Goal: Task Accomplishment & Management: Manage account settings

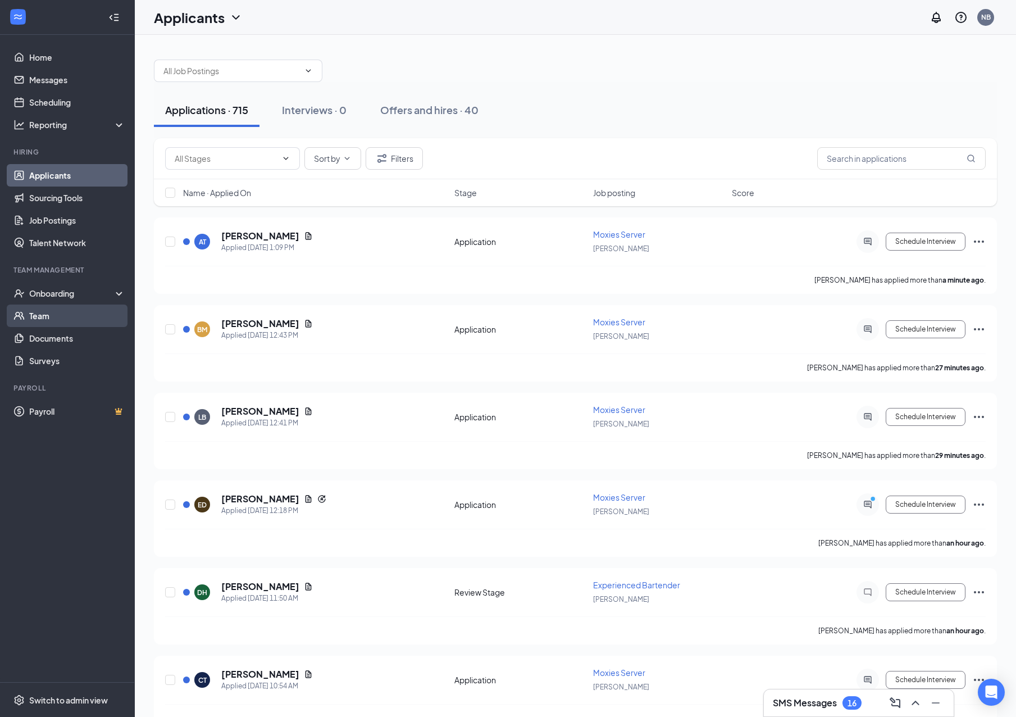
click at [57, 316] on link "Team" at bounding box center [77, 315] width 96 height 22
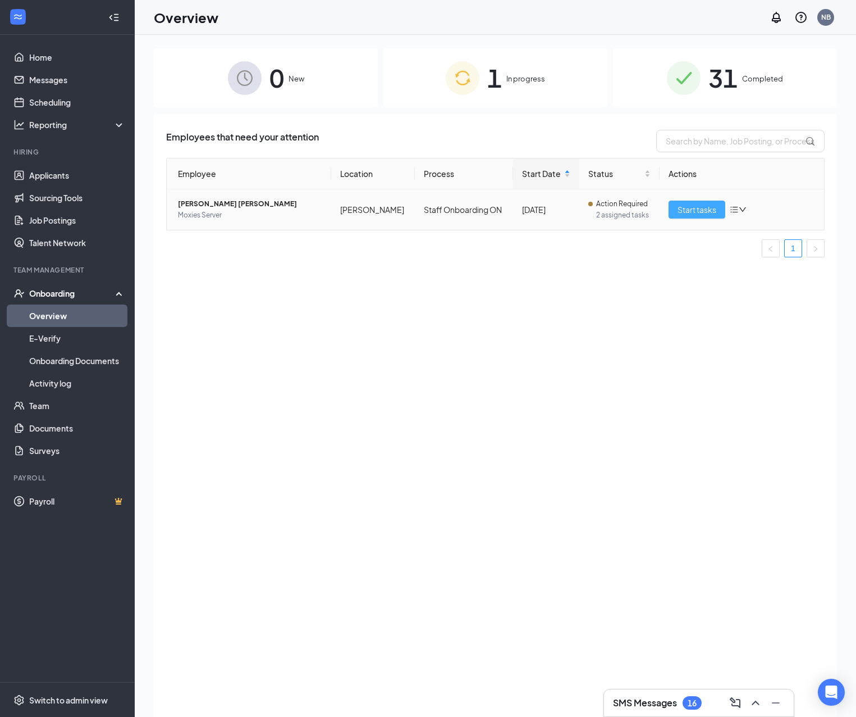
click at [714, 211] on span "Start tasks" at bounding box center [697, 209] width 39 height 12
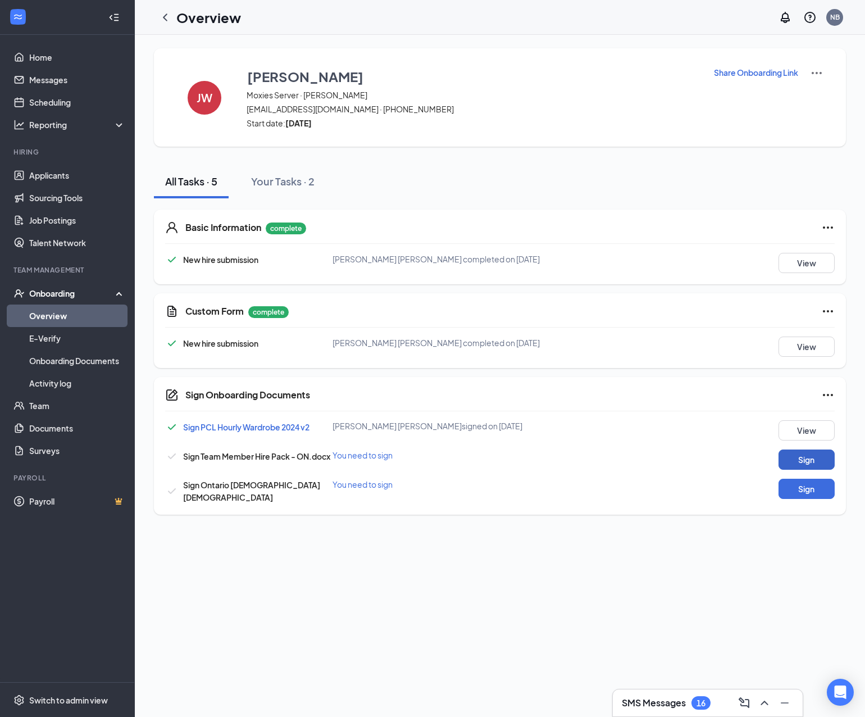
click at [809, 459] on button "Sign" at bounding box center [806, 459] width 56 height 20
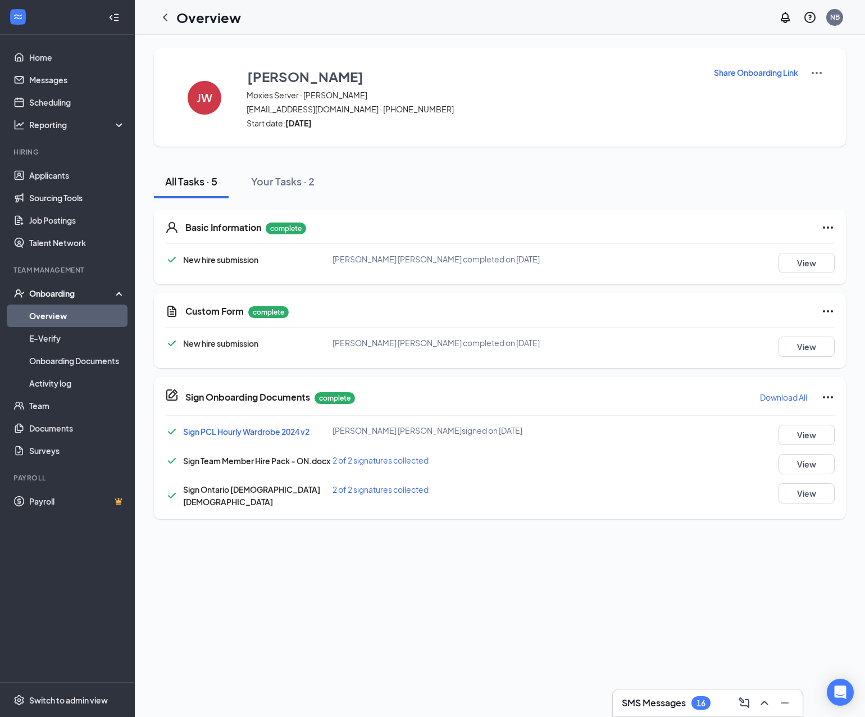
click at [63, 318] on link "Overview" at bounding box center [77, 315] width 96 height 22
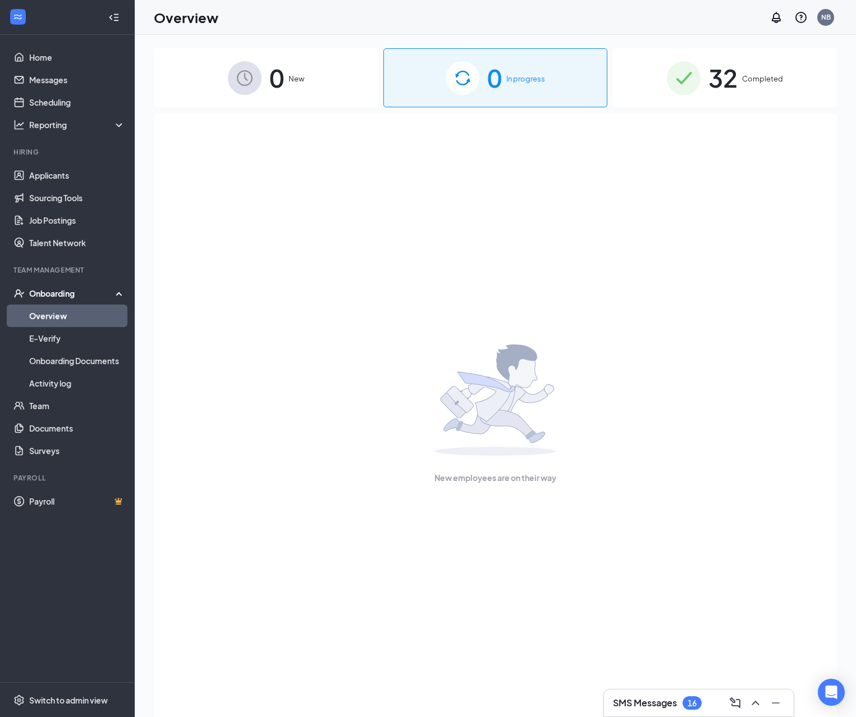
click at [765, 87] on div "32 Completed" at bounding box center [725, 77] width 224 height 59
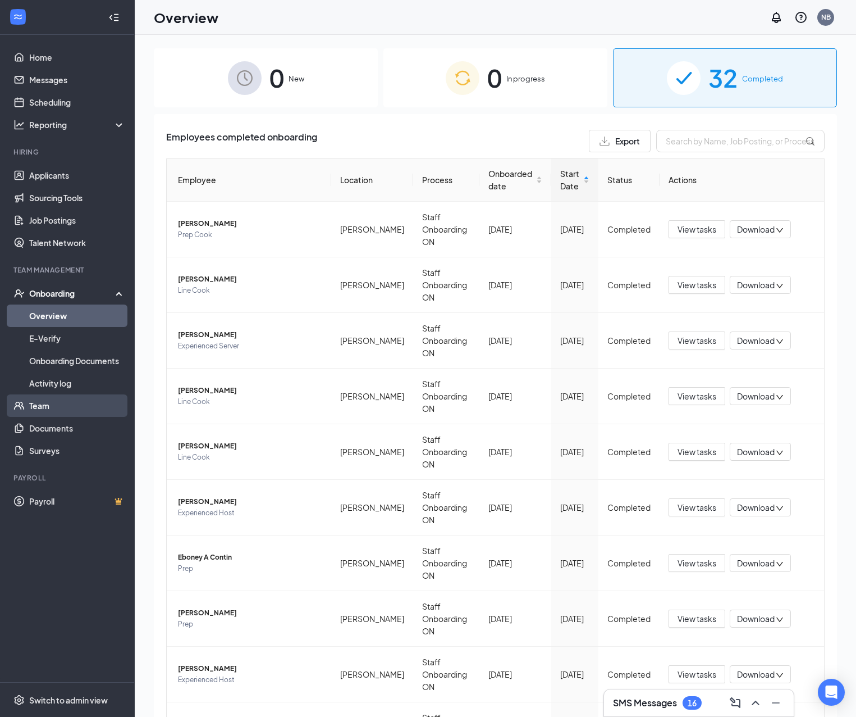
click at [43, 409] on link "Team" at bounding box center [77, 405] width 96 height 22
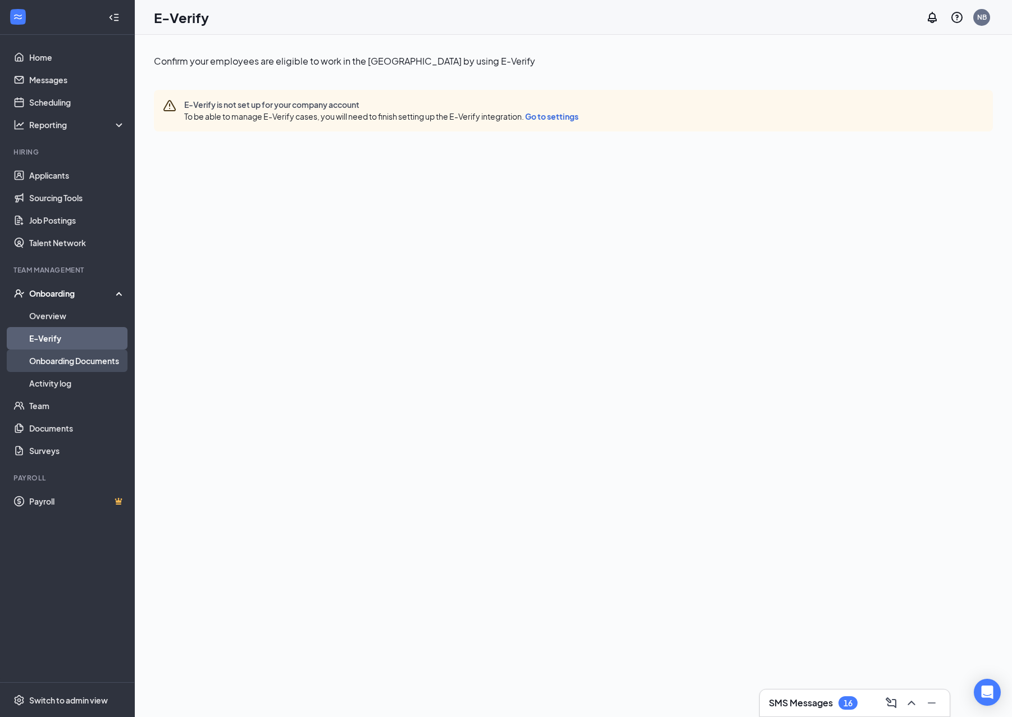
click at [75, 360] on link "Onboarding Documents" at bounding box center [77, 360] width 96 height 22
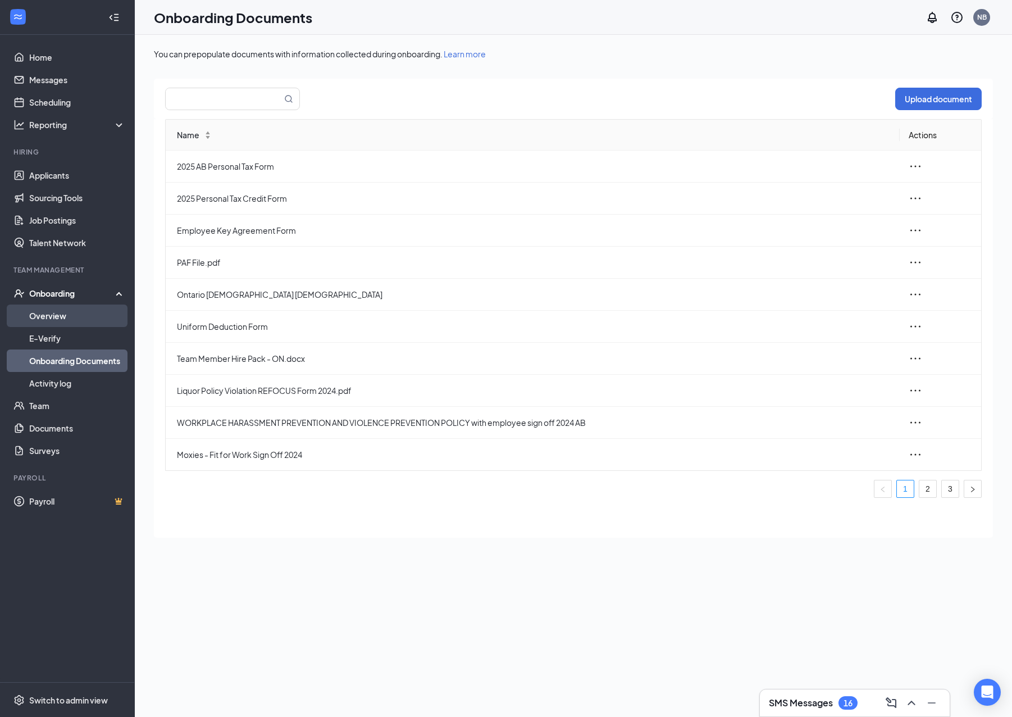
click at [72, 318] on link "Overview" at bounding box center [77, 315] width 96 height 22
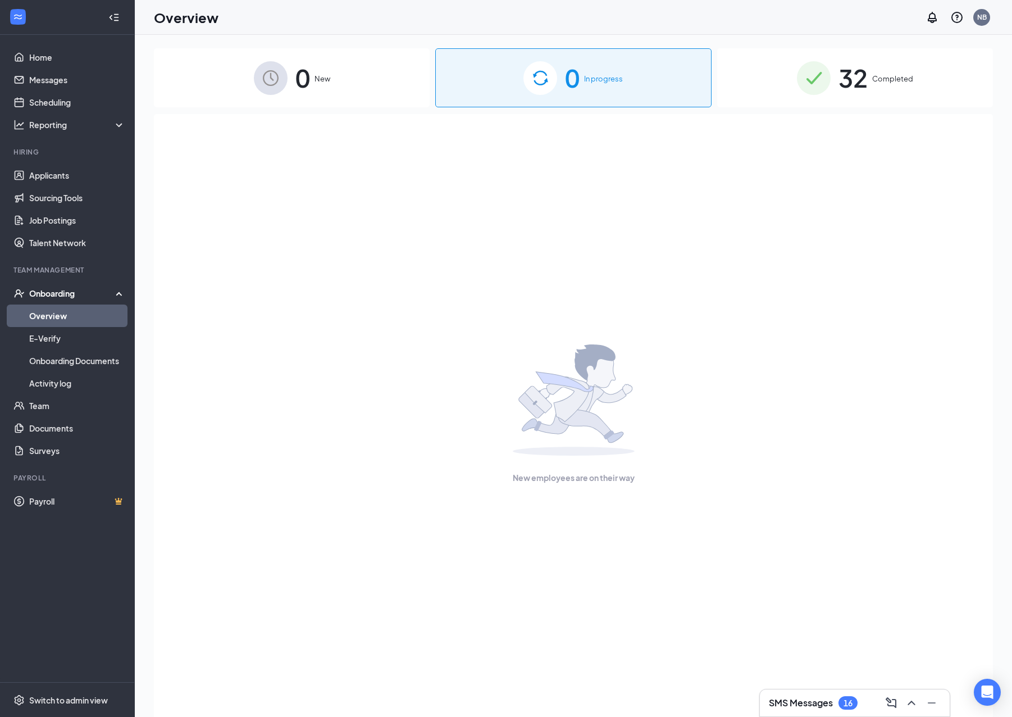
click at [880, 75] on span "Completed" at bounding box center [892, 78] width 41 height 11
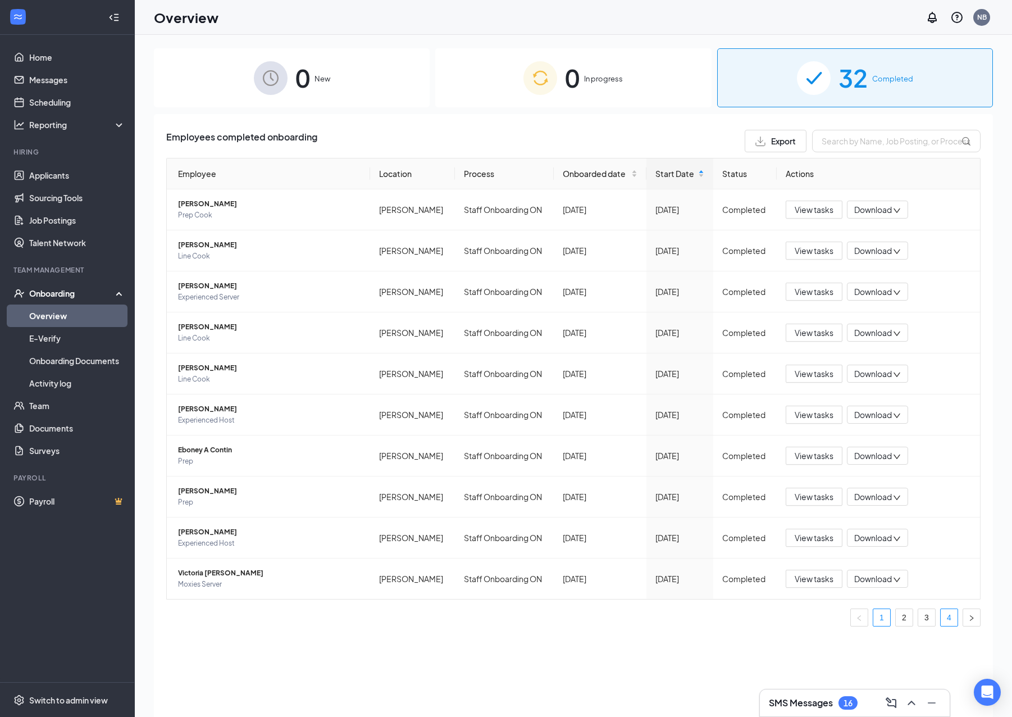
click at [947, 611] on link "4" at bounding box center [949, 617] width 17 height 17
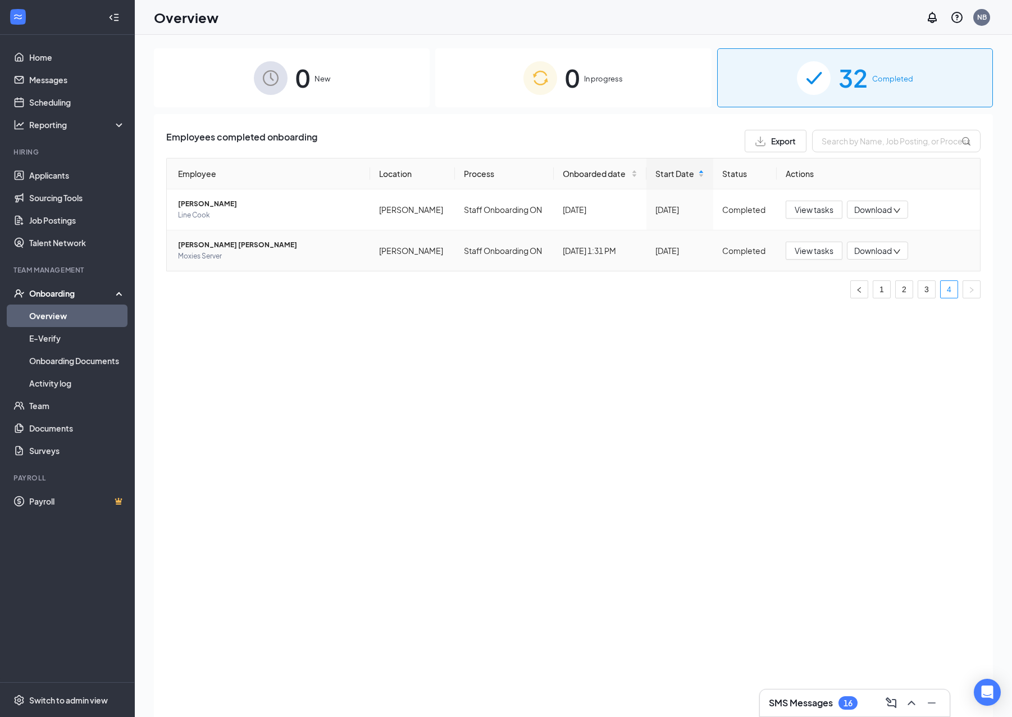
click at [898, 250] on icon "down" at bounding box center [897, 252] width 8 height 8
click at [902, 302] on div "Download files" at bounding box center [914, 302] width 121 height 13
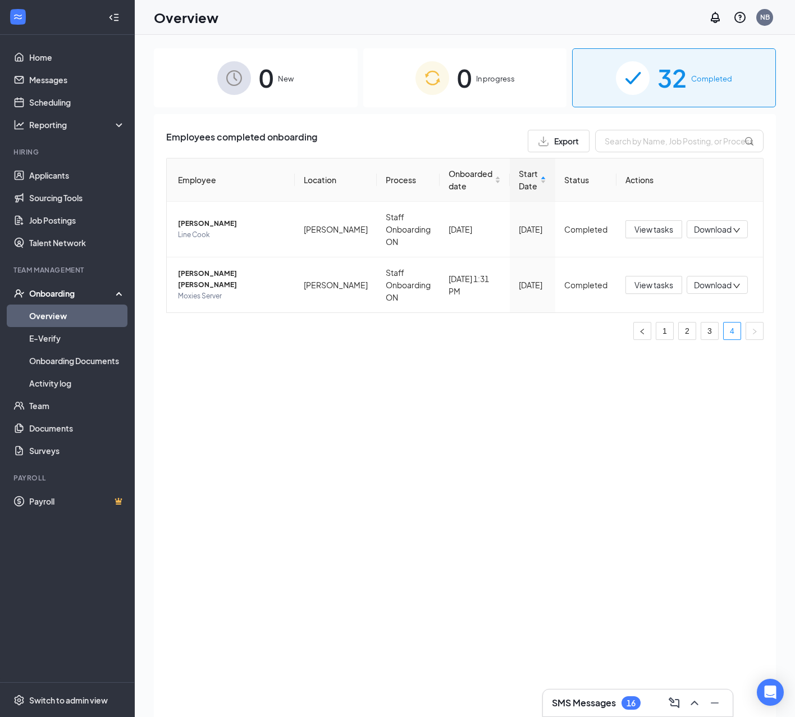
click at [368, 377] on div "Employees completed onboarding Export Employee Location Process Onboarded date …" at bounding box center [465, 429] width 622 height 631
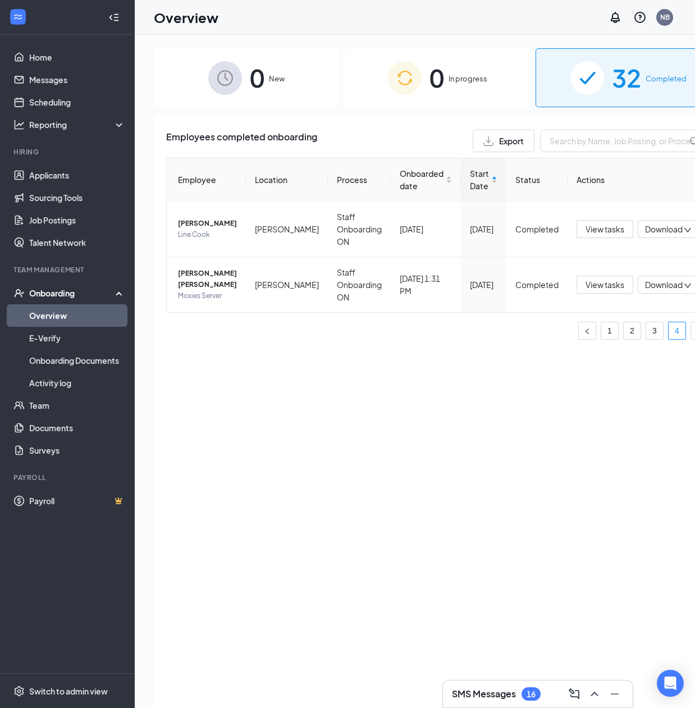
click at [47, 314] on link "Overview" at bounding box center [77, 315] width 96 height 22
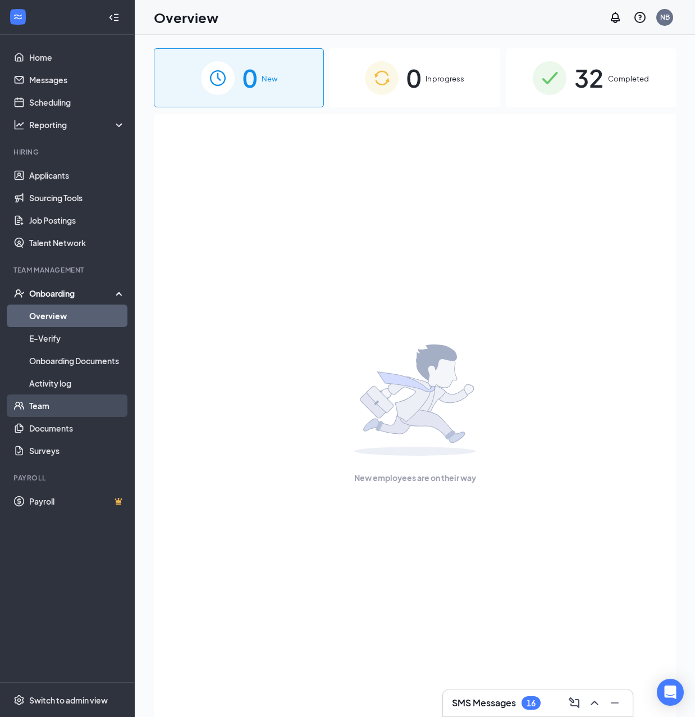
click at [52, 410] on link "Team" at bounding box center [77, 405] width 96 height 22
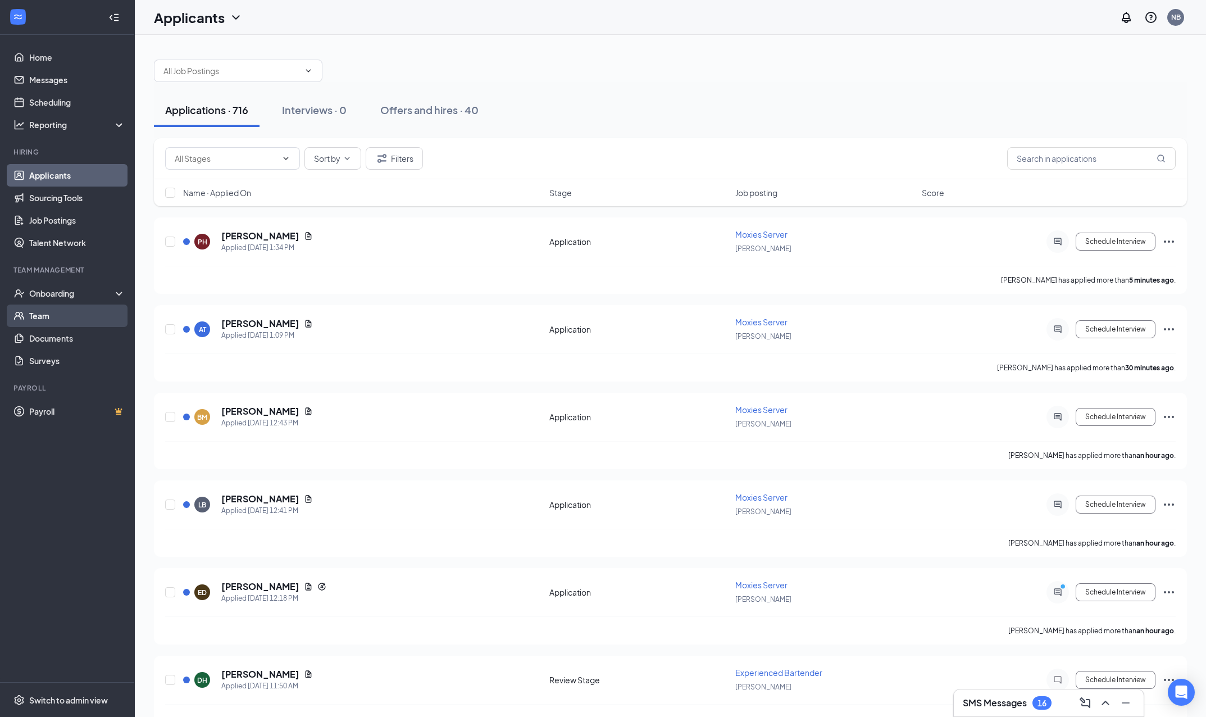
click at [75, 312] on link "Team" at bounding box center [77, 315] width 96 height 22
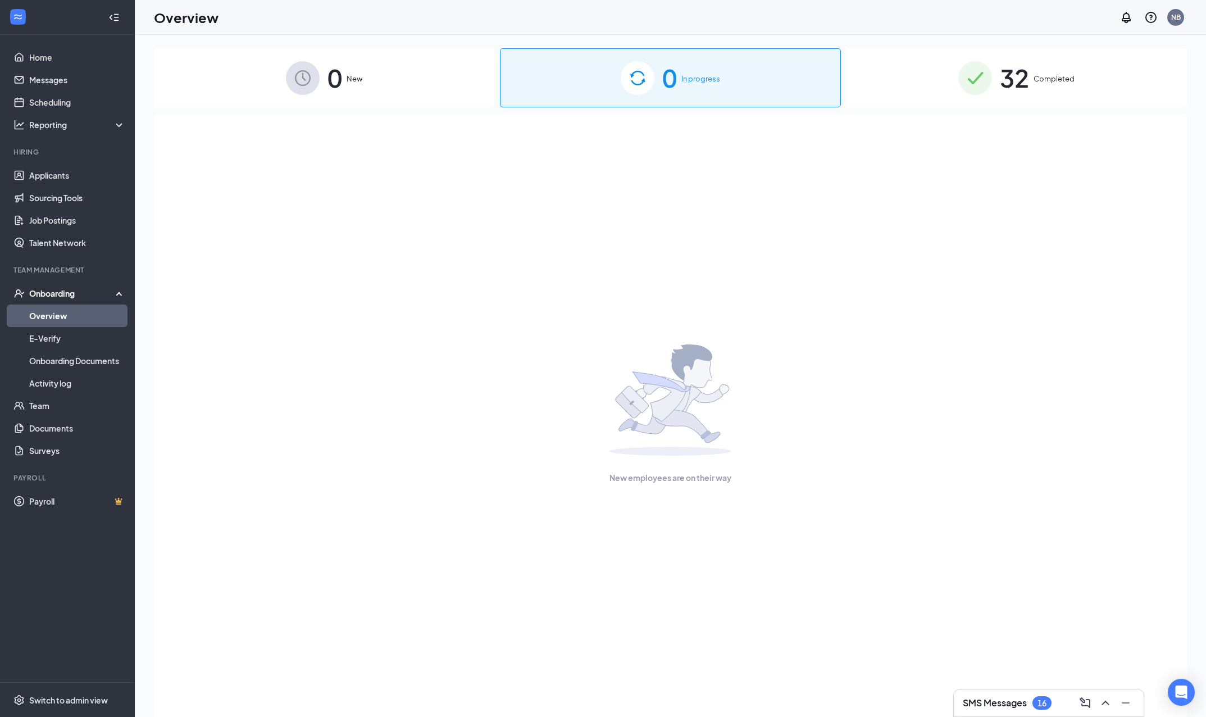
click at [1039, 84] on span "Completed" at bounding box center [1053, 78] width 41 height 11
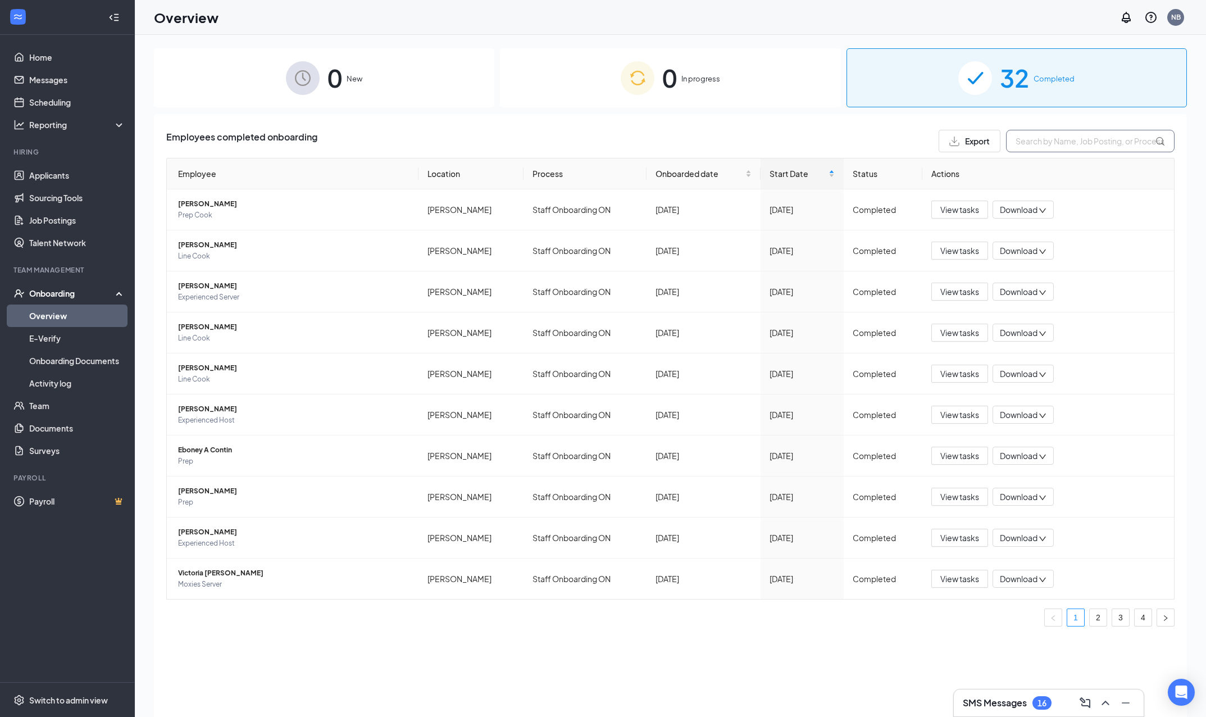
click at [1064, 142] on input "text" at bounding box center [1090, 141] width 168 height 22
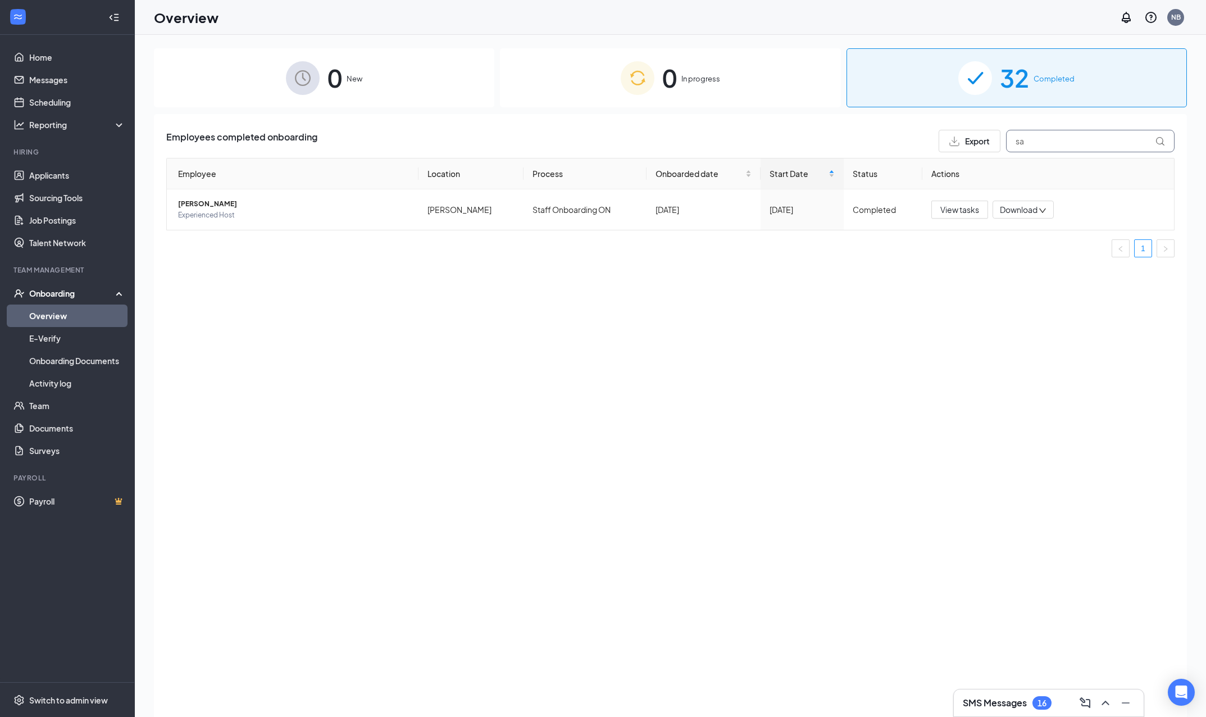
type input "s"
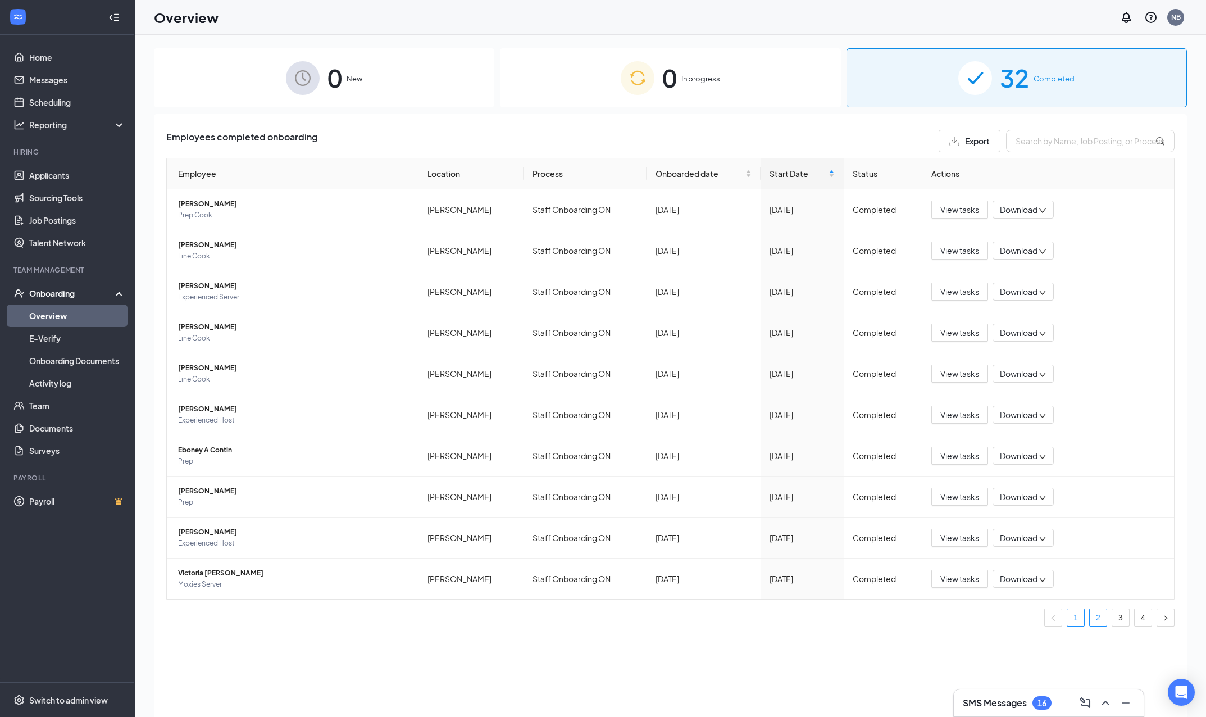
click at [1096, 618] on link "2" at bounding box center [1097, 617] width 17 height 17
click at [1123, 617] on link "3" at bounding box center [1120, 617] width 17 height 17
click at [1146, 619] on link "4" at bounding box center [1142, 617] width 17 height 17
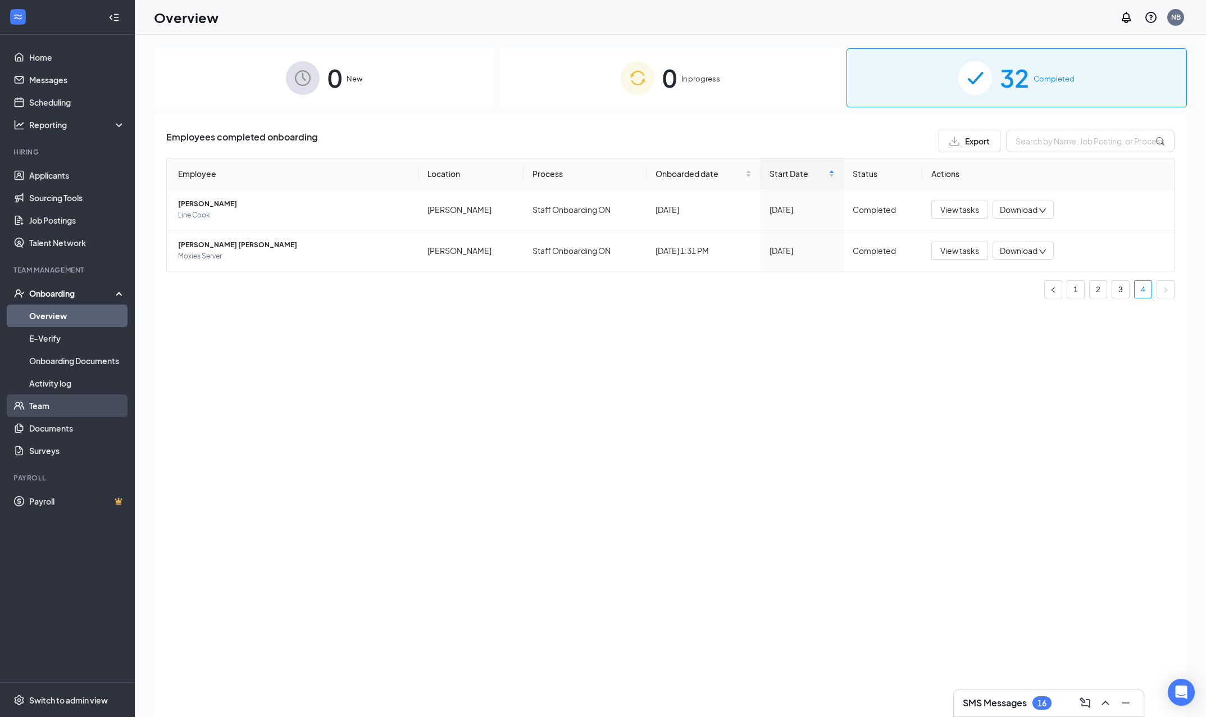
click at [70, 407] on link "Team" at bounding box center [77, 405] width 96 height 22
